Goal: Information Seeking & Learning: Learn about a topic

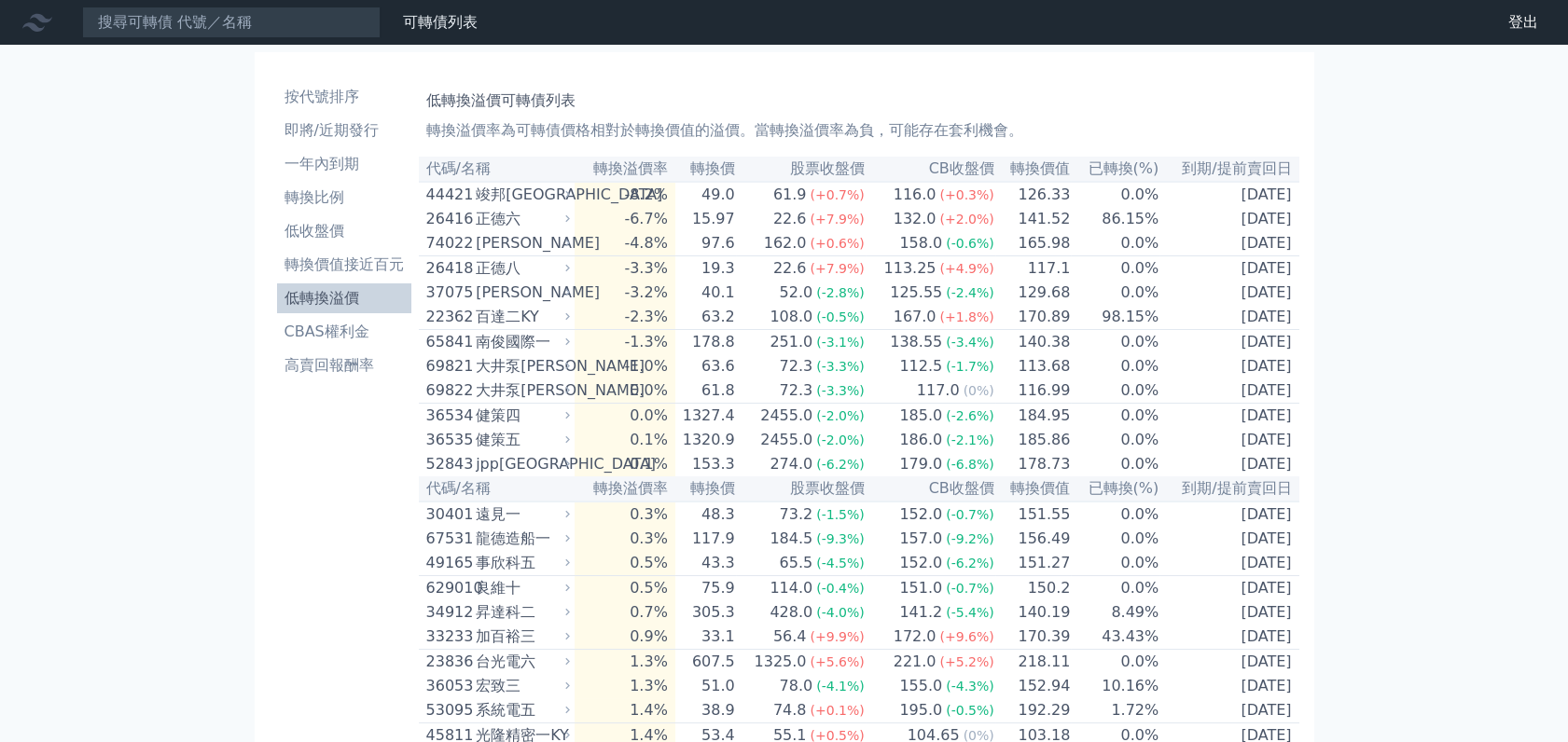
click at [334, 298] on li "低轉換溢價" at bounding box center [344, 297] width 134 height 22
click at [337, 126] on li "即將/近期發行" at bounding box center [344, 130] width 134 height 22
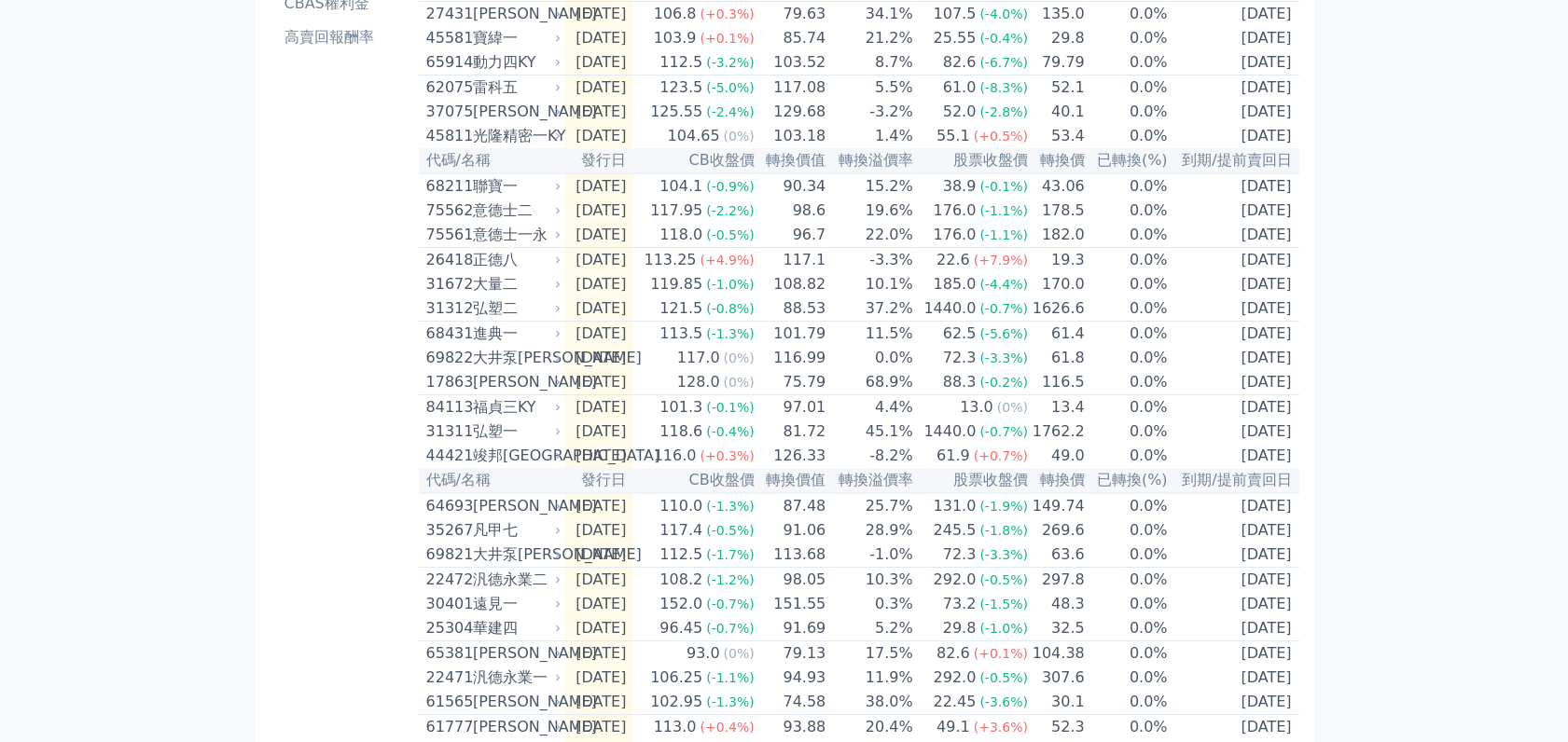
scroll to position [39, 0]
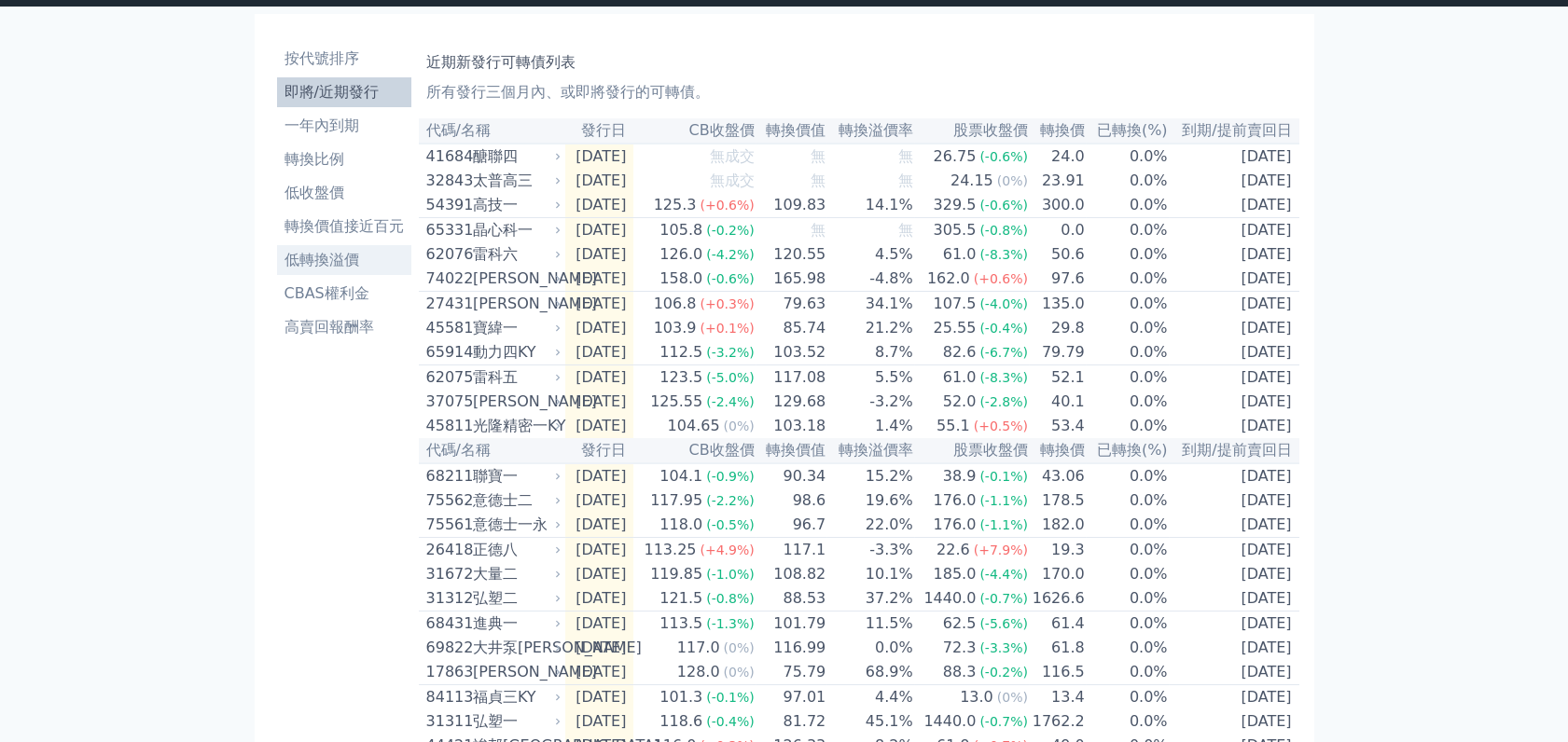
click at [322, 263] on li "低轉換溢價" at bounding box center [344, 260] width 134 height 22
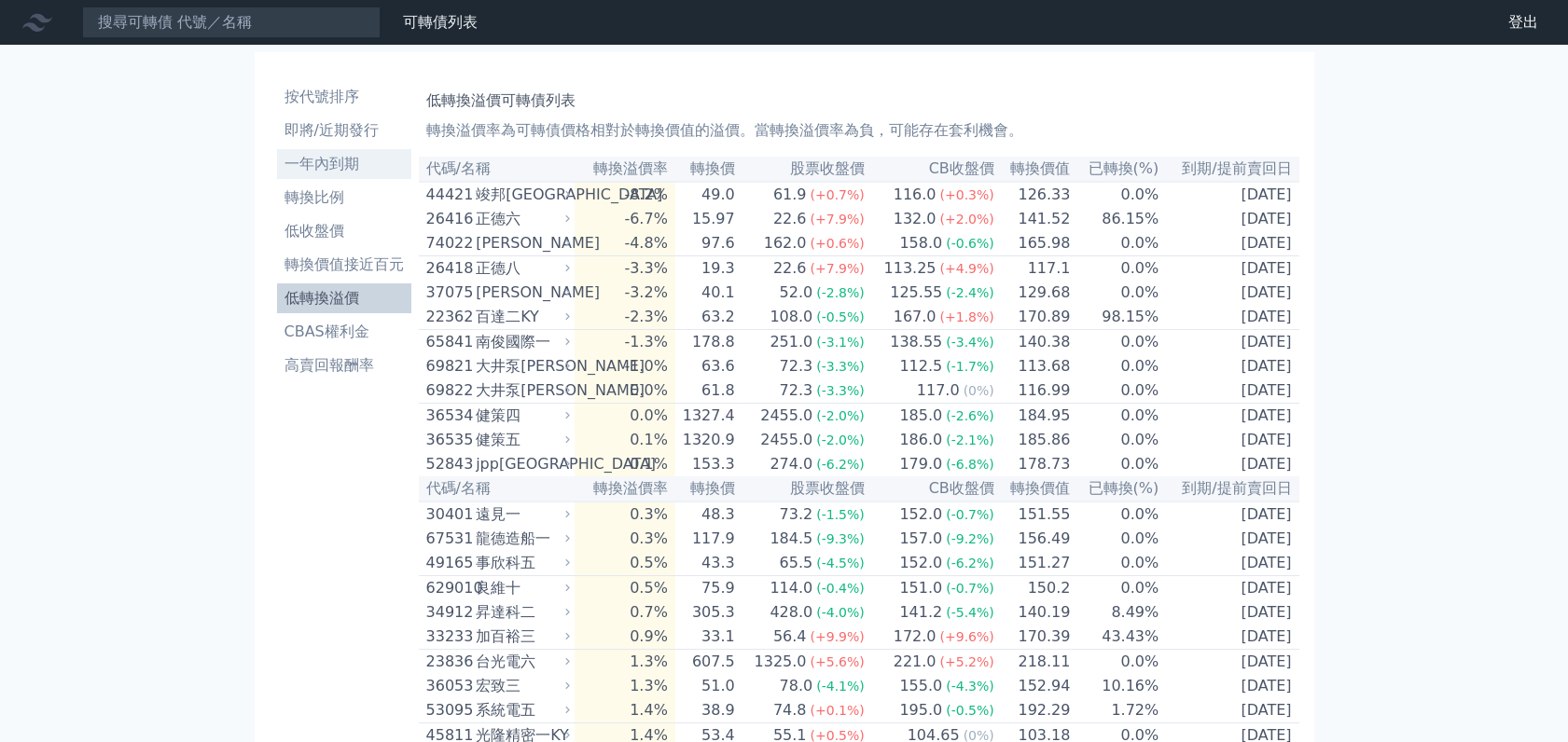
click at [345, 170] on li "一年內到期" at bounding box center [344, 163] width 134 height 22
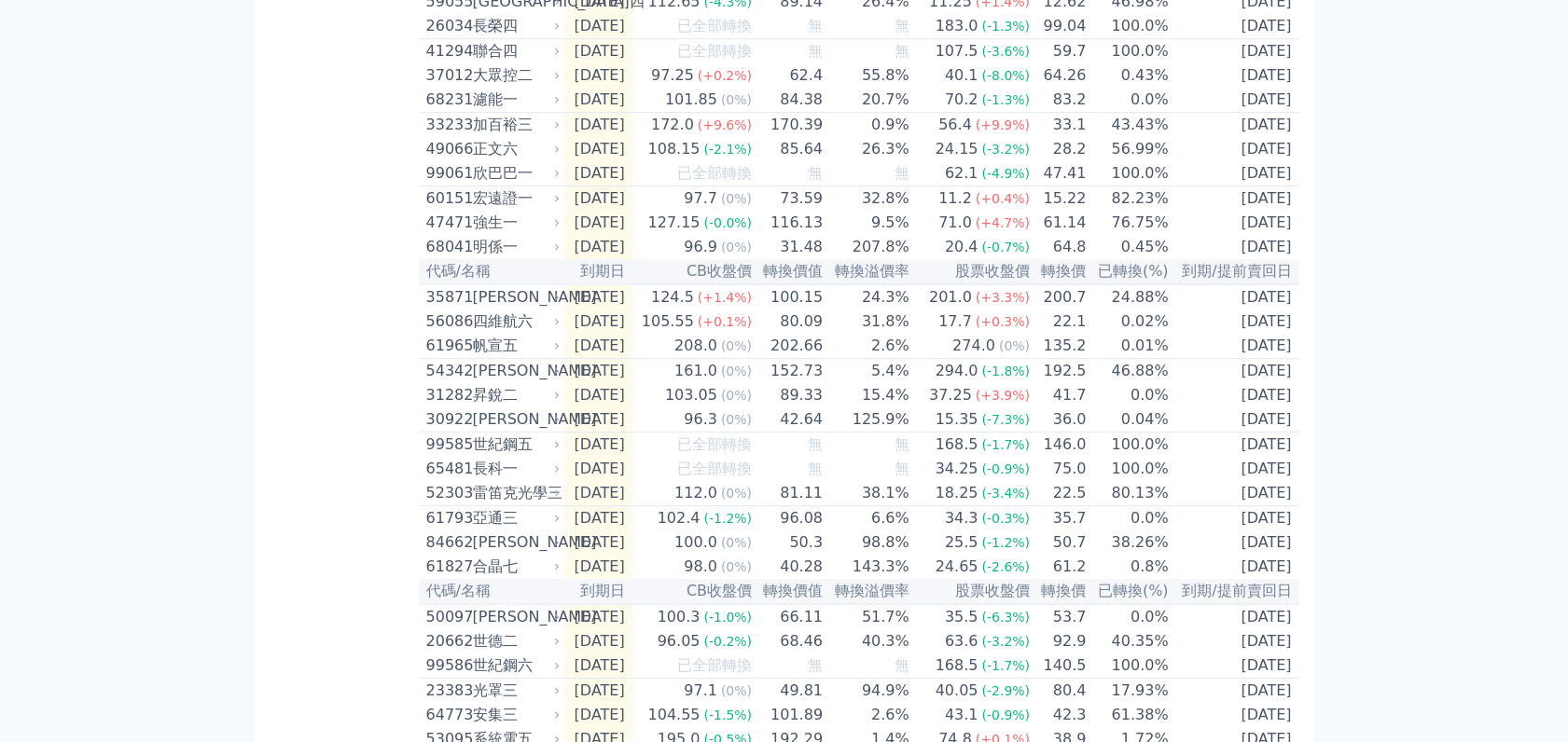
scroll to position [2099, 0]
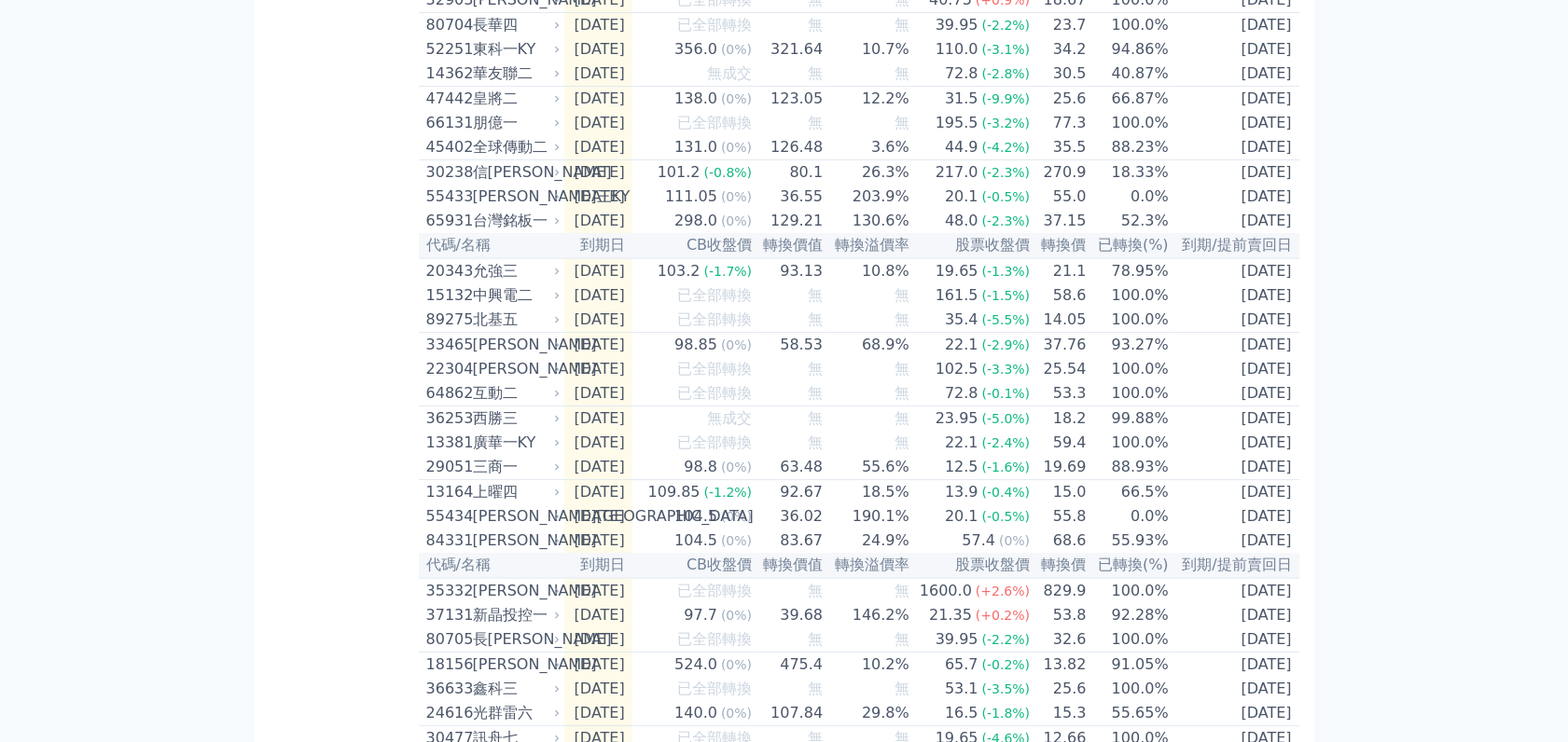
scroll to position [1167, 0]
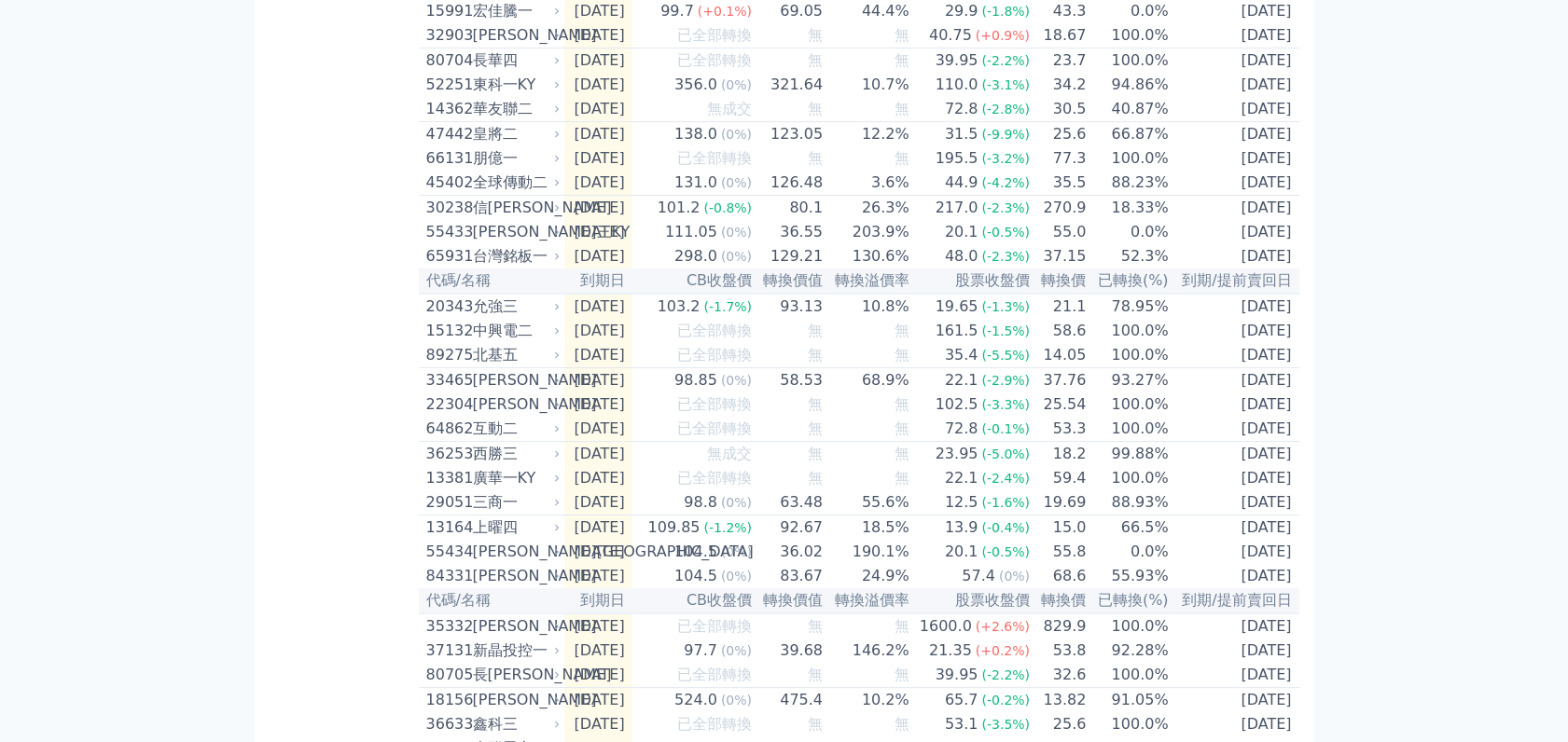
click at [492, 22] on div "宏佳騰一" at bounding box center [515, 11] width 84 height 22
